Goal: Navigation & Orientation: Find specific page/section

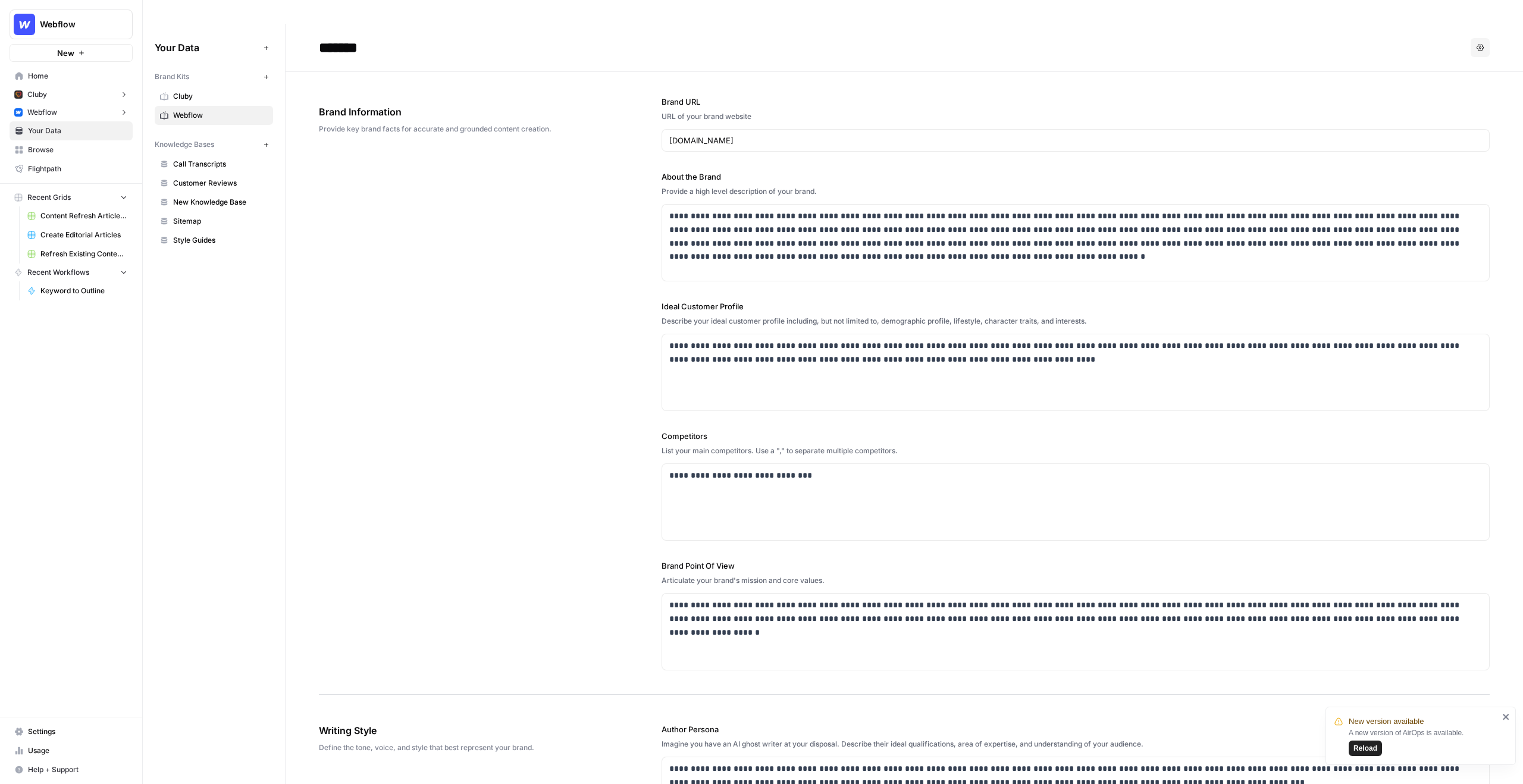
click at [221, 159] on span "Call Transcripts" at bounding box center [220, 164] width 95 height 11
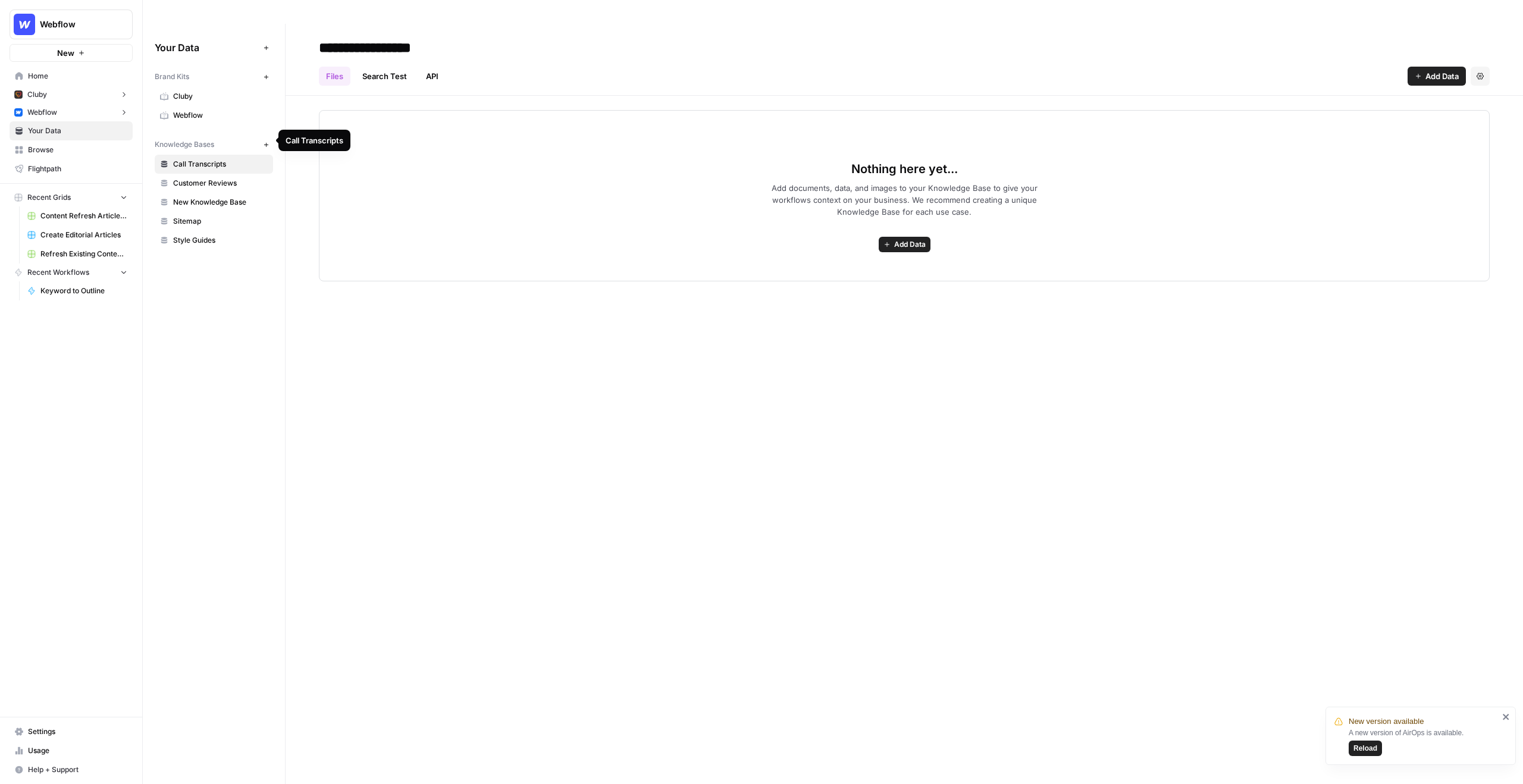
click at [213, 197] on span "New Knowledge Base" at bounding box center [220, 202] width 95 height 11
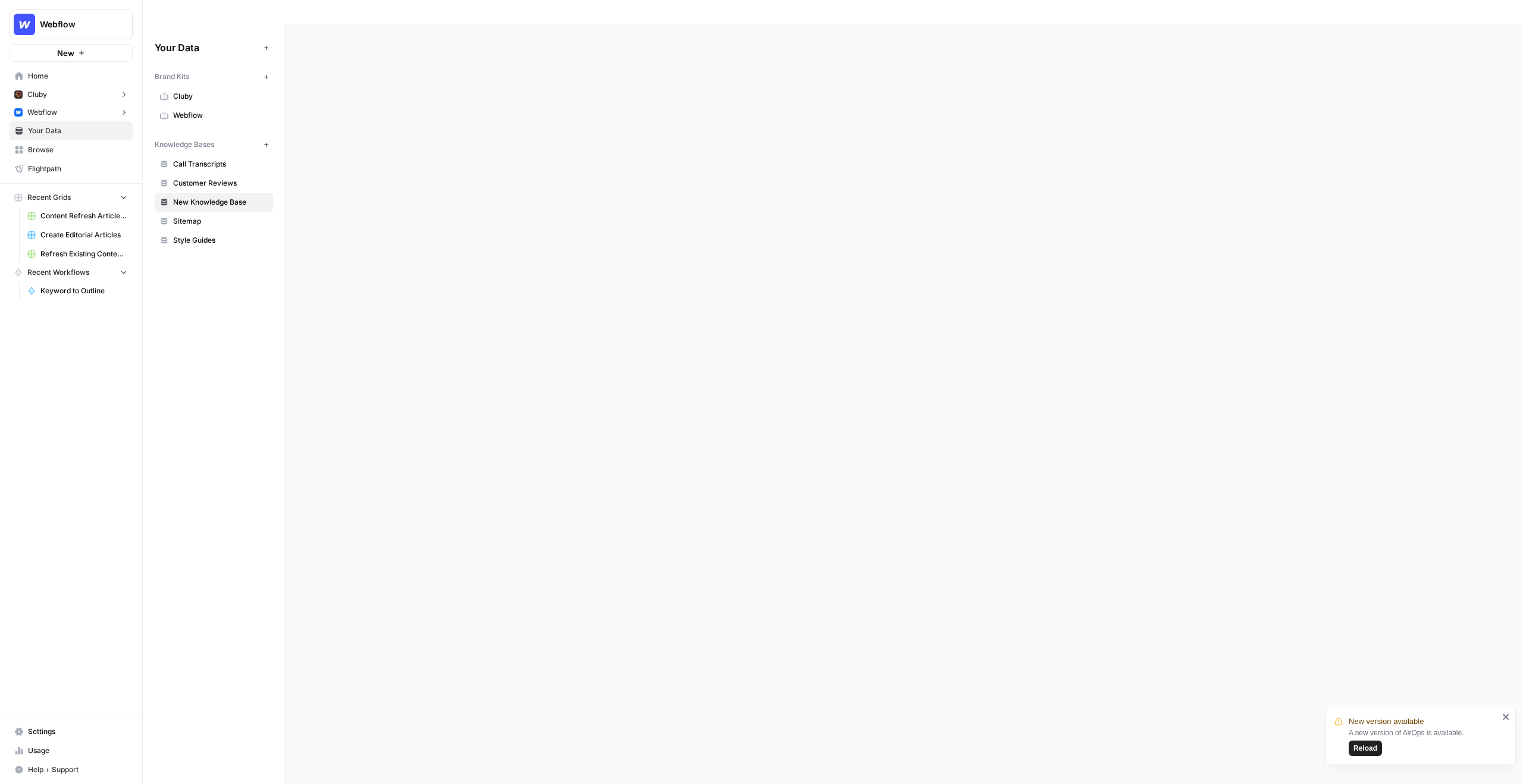
click at [205, 231] on link "Style Guides" at bounding box center [213, 240] width 119 height 19
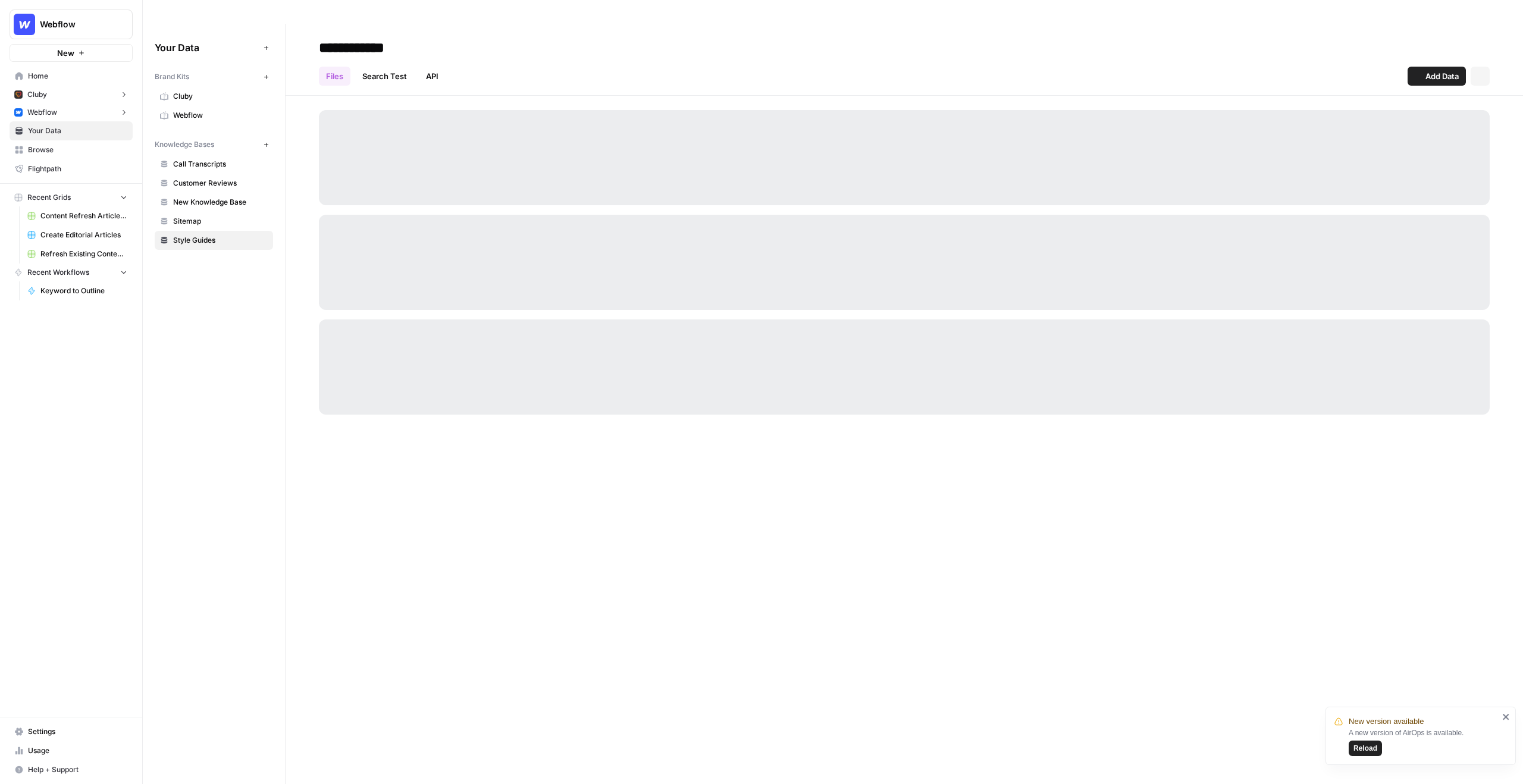
click at [205, 215] on span "Sitemap" at bounding box center [220, 221] width 95 height 11
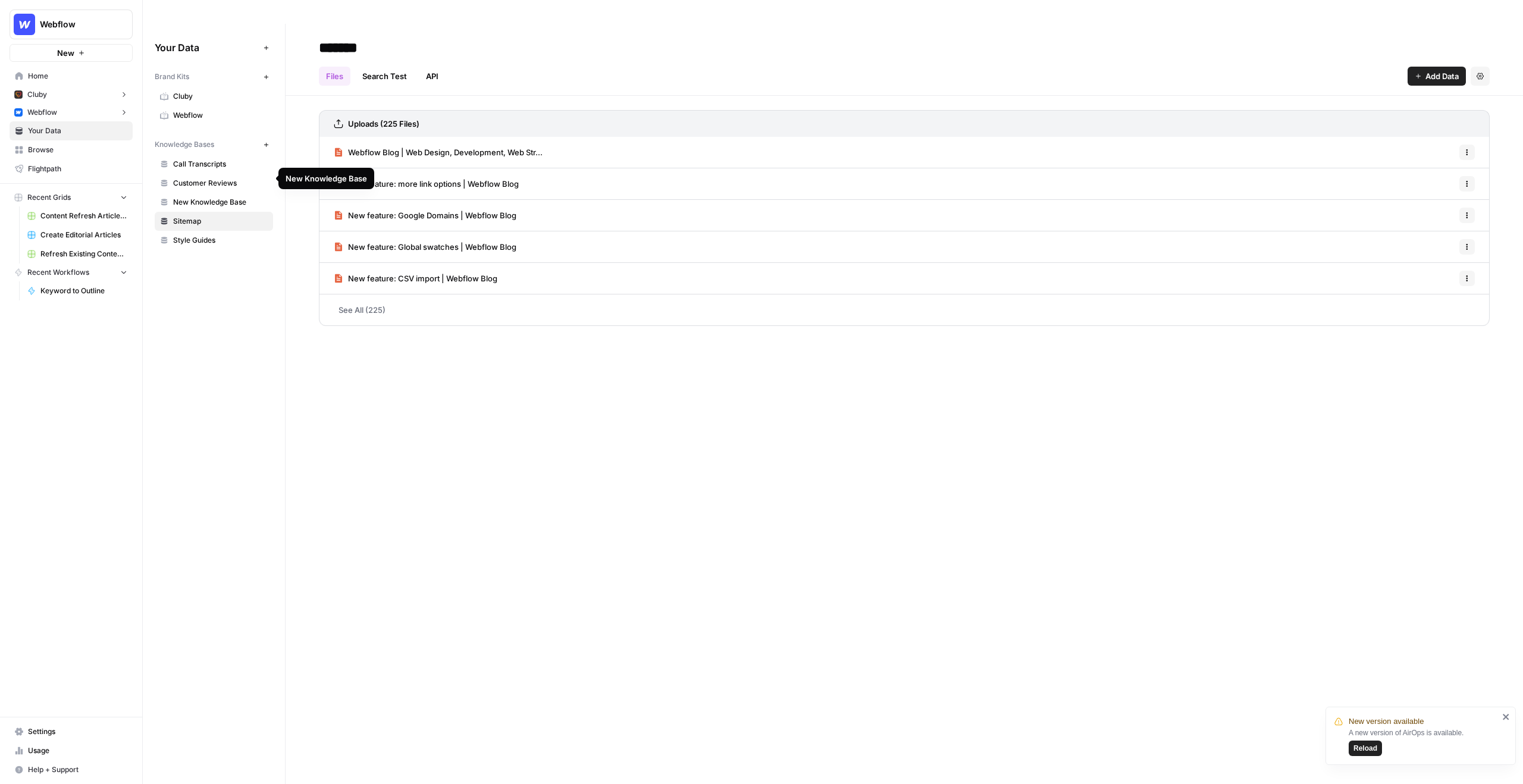
click at [215, 197] on span "New Knowledge Base" at bounding box center [220, 202] width 95 height 11
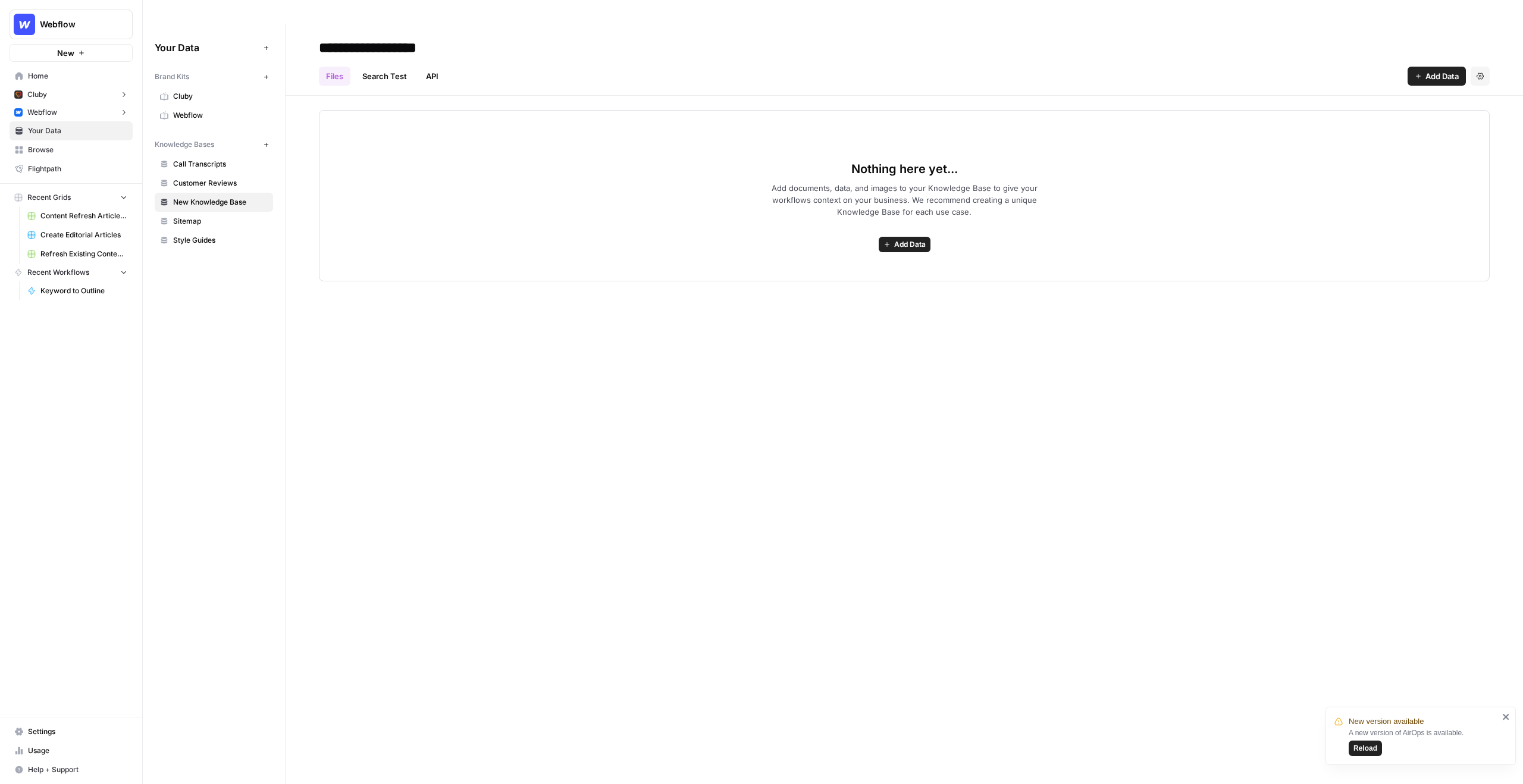
click at [231, 154] on link "Call Transcripts" at bounding box center [213, 164] width 119 height 19
click at [84, 112] on button "Webflow" at bounding box center [70, 112] width 123 height 18
click at [83, 110] on button "Webflow" at bounding box center [70, 112] width 123 height 18
click at [84, 109] on button "Webflow" at bounding box center [70, 112] width 123 height 18
click at [89, 109] on button "Webflow" at bounding box center [70, 112] width 123 height 18
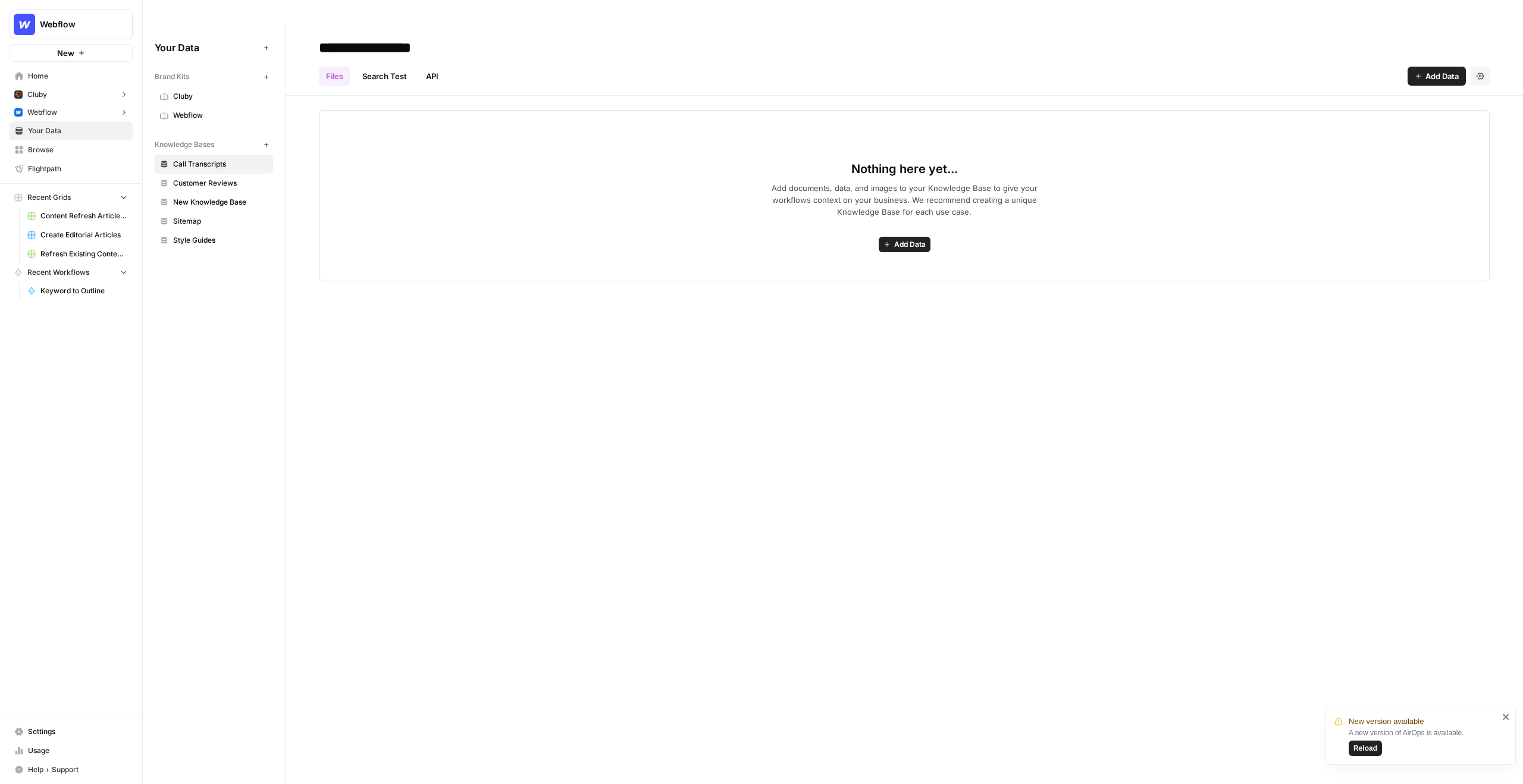
click at [85, 154] on span "Browse" at bounding box center [78, 150] width 99 height 11
click at [119, 147] on span "Browse" at bounding box center [78, 150] width 99 height 11
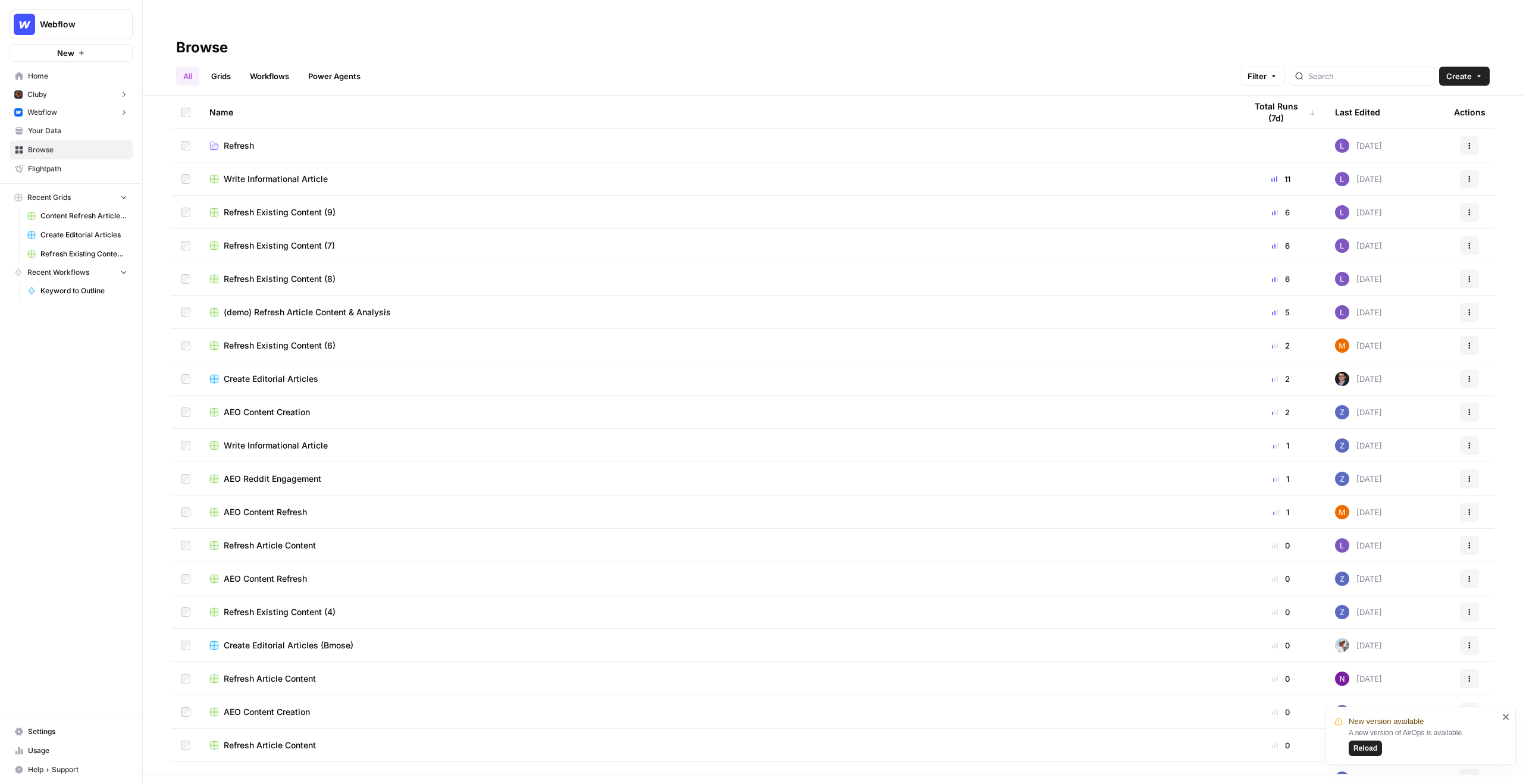
click at [347, 196] on td "Refresh Existing Content (9)" at bounding box center [717, 212] width 1036 height 33
click at [300, 206] on span "Refresh Existing Content (9)" at bounding box center [280, 212] width 112 height 12
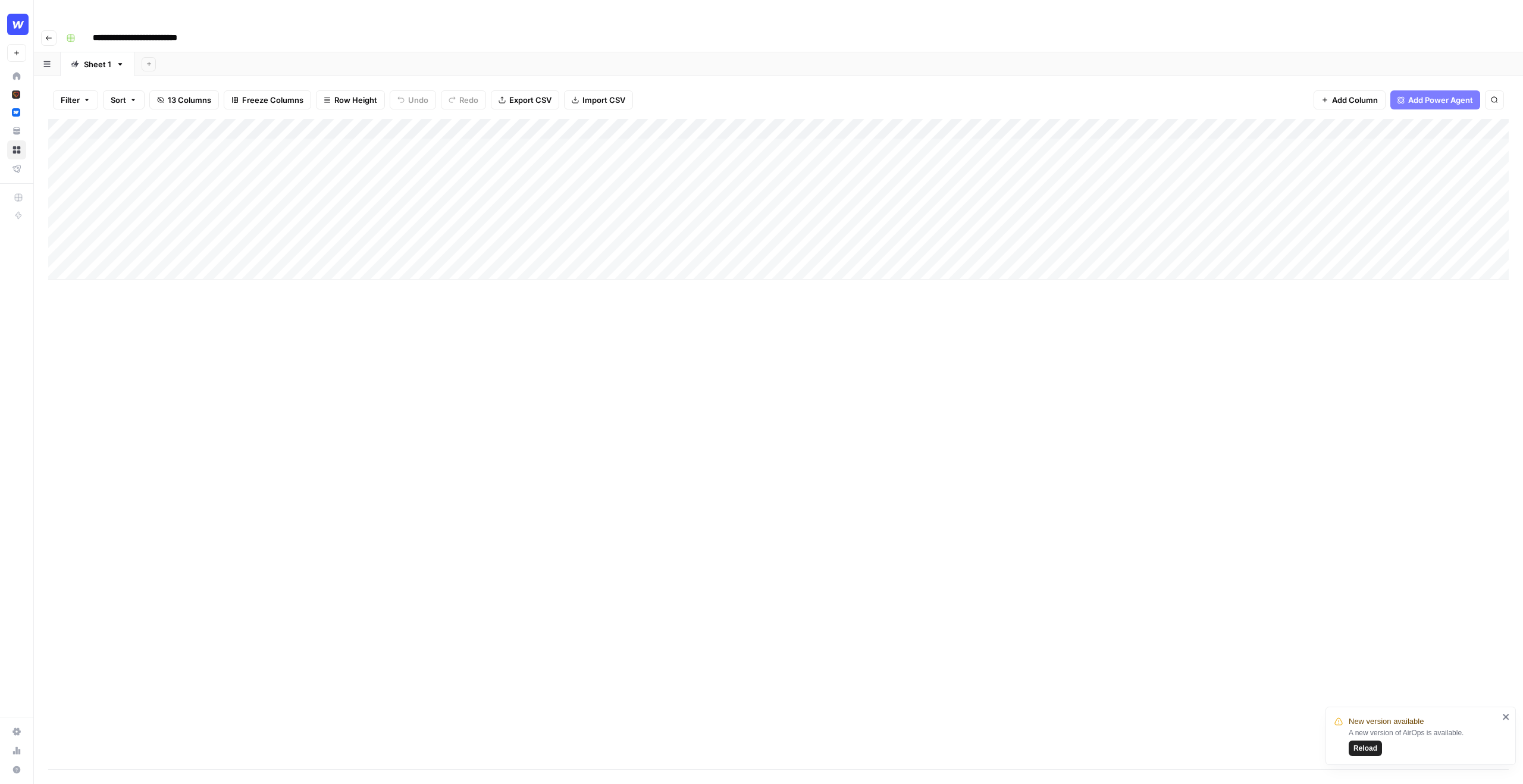
click at [153, 125] on div "Add Column" at bounding box center [778, 199] width 1460 height 160
click at [153, 125] on body "**********" at bounding box center [762, 392] width 1523 height 784
click at [153, 125] on input "**********" at bounding box center [189, 128] width 190 height 15
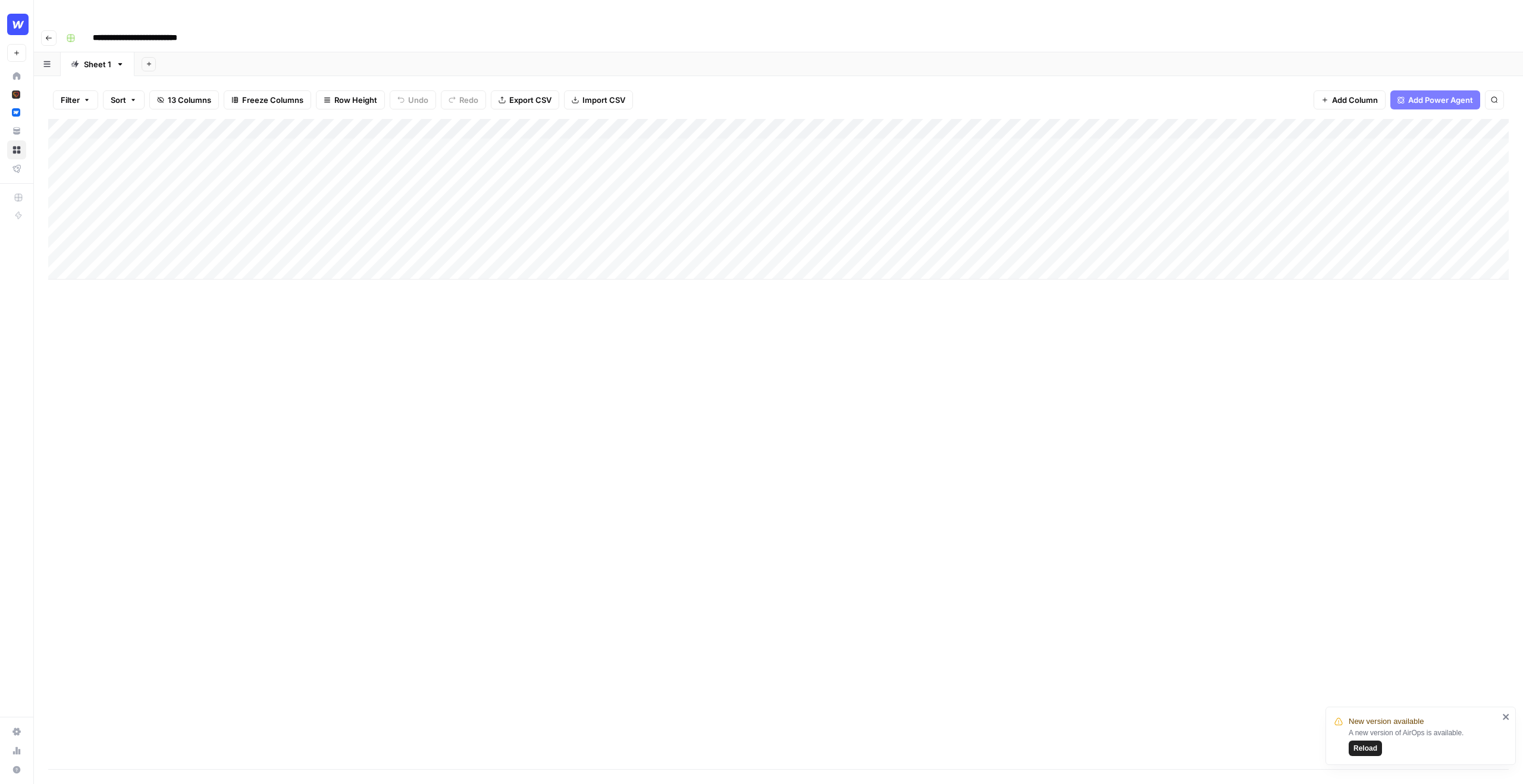
click at [153, 148] on div "Add Column" at bounding box center [778, 199] width 1460 height 160
click at [153, 148] on input "**********" at bounding box center [189, 147] width 190 height 15
click at [487, 144] on div "Add Column" at bounding box center [778, 199] width 1460 height 160
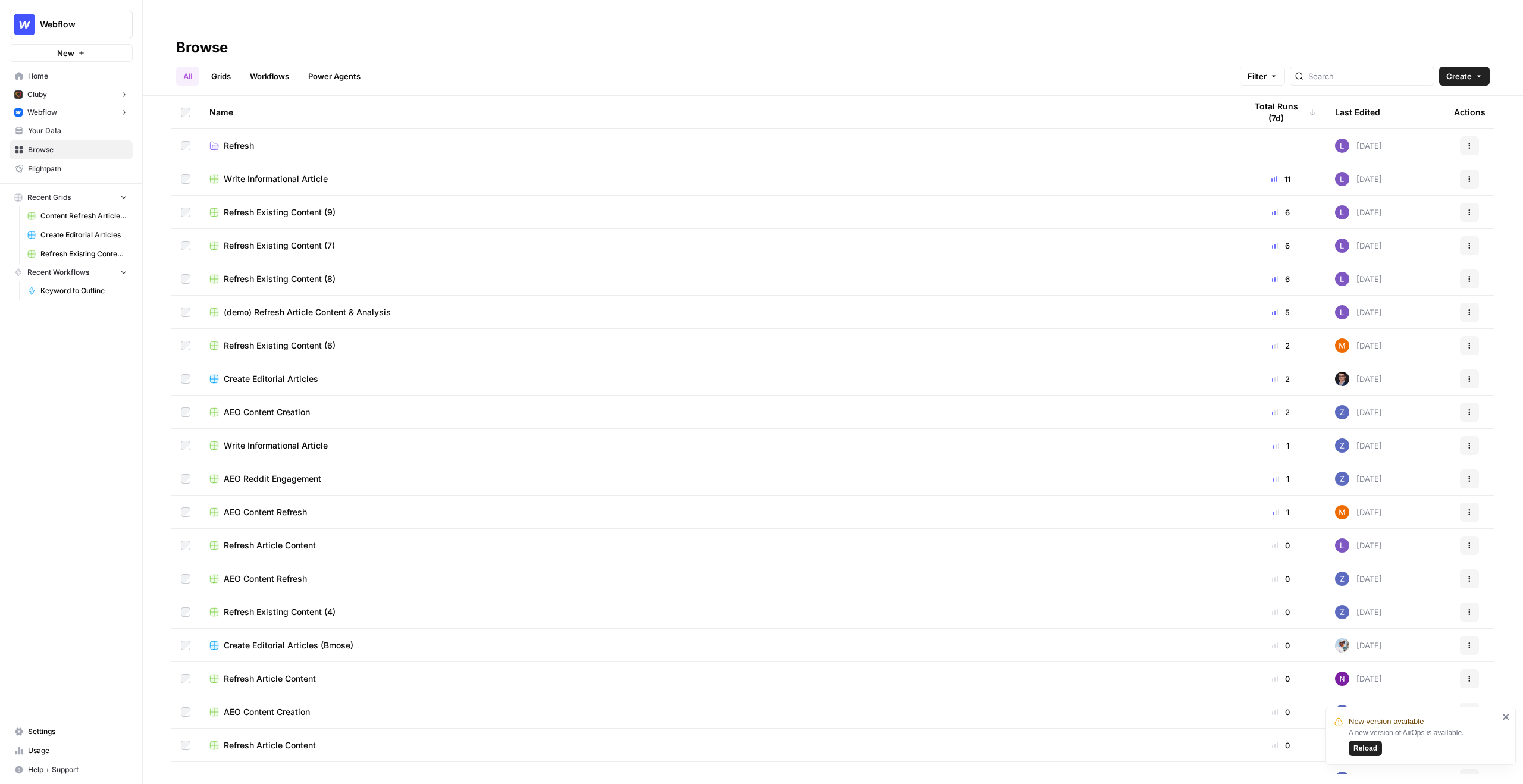
click at [60, 135] on span "Your Data" at bounding box center [78, 131] width 99 height 11
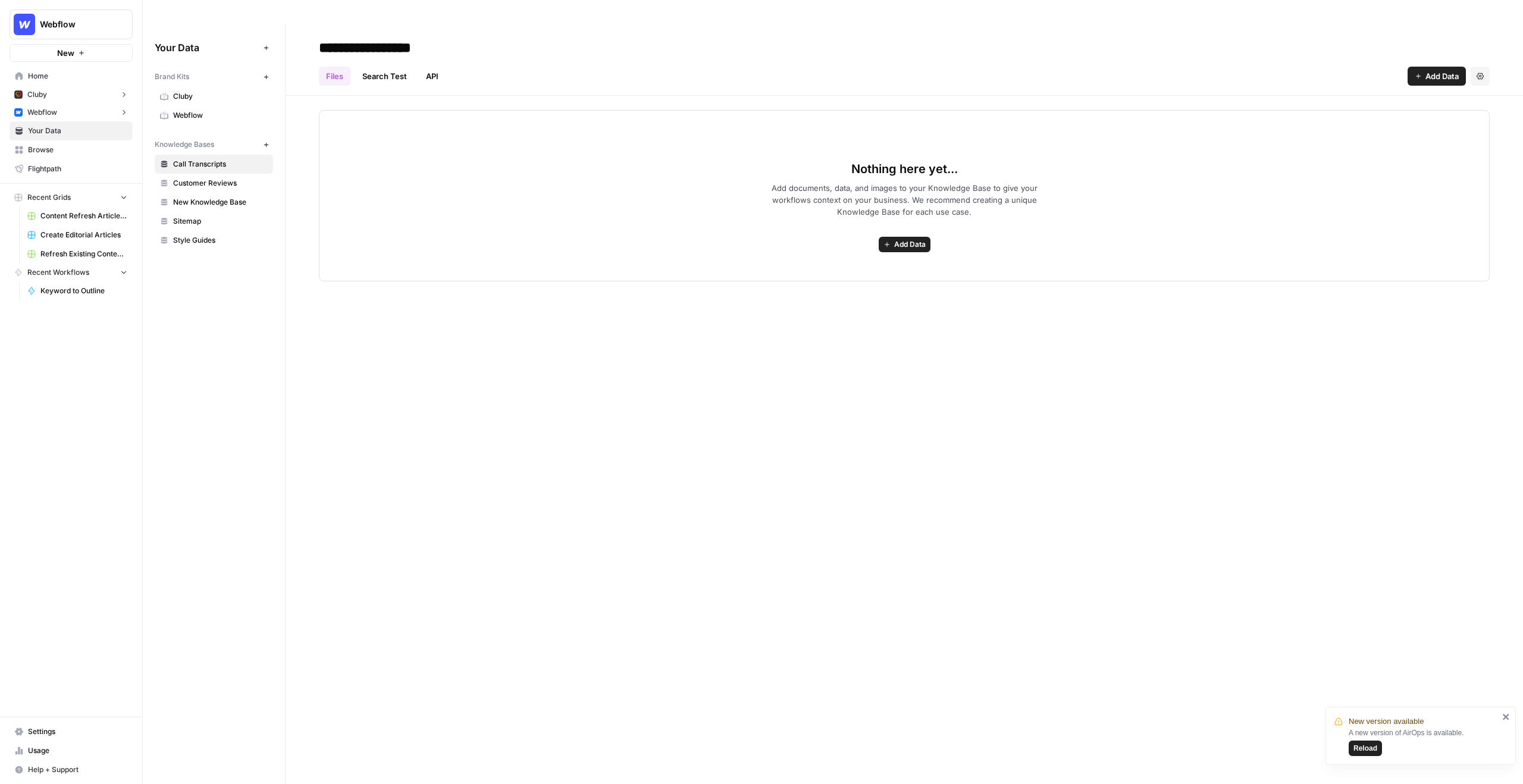
drag, startPoint x: 187, startPoint y: 86, endPoint x: 200, endPoint y: 82, distance: 13.6
click at [187, 110] on span "Webflow" at bounding box center [220, 115] width 95 height 11
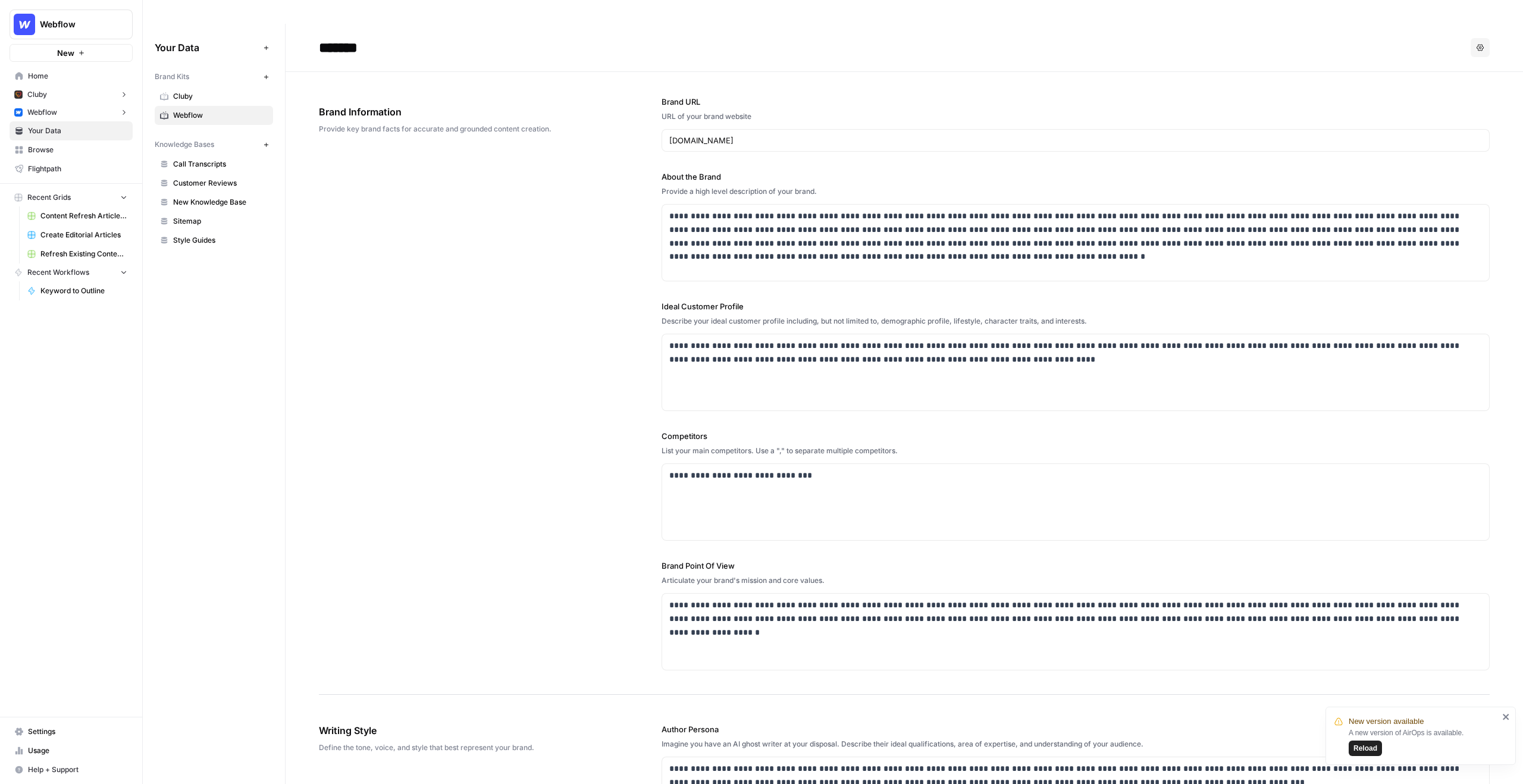
click at [232, 91] on span "Cluby" at bounding box center [220, 96] width 95 height 11
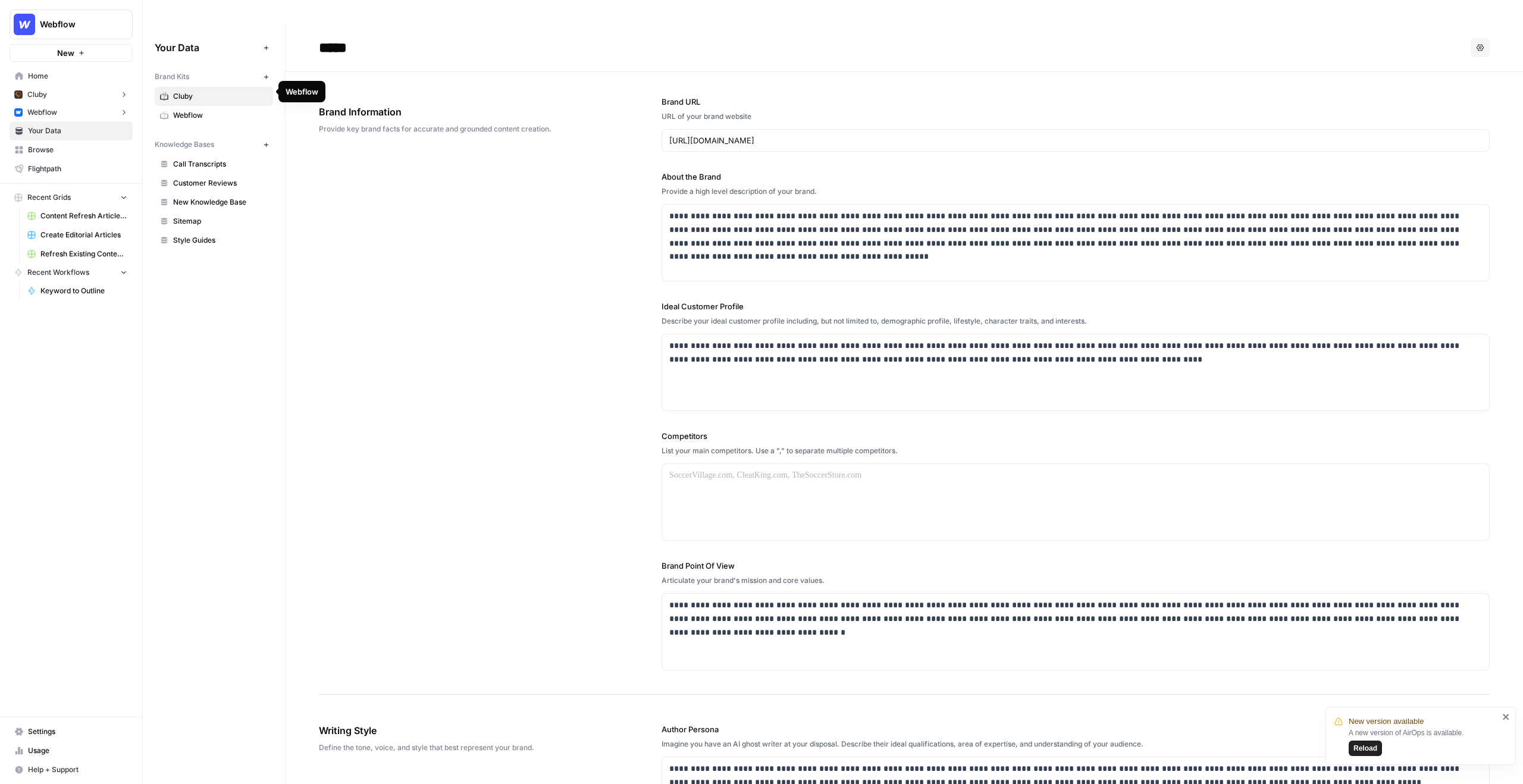
click at [223, 110] on span "Webflow" at bounding box center [220, 115] width 95 height 11
